Goal: Task Accomplishment & Management: Use online tool/utility

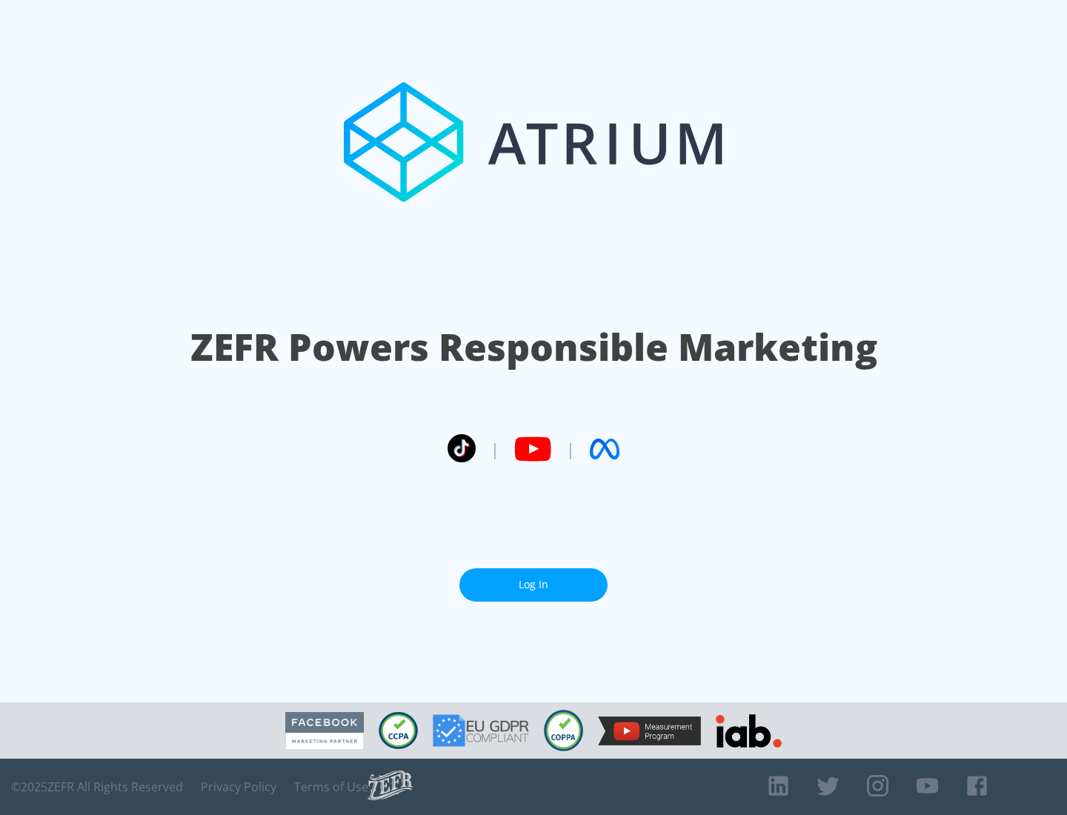
click at [533, 579] on link "Log In" at bounding box center [533, 584] width 148 height 33
